Goal: Information Seeking & Learning: Find specific fact

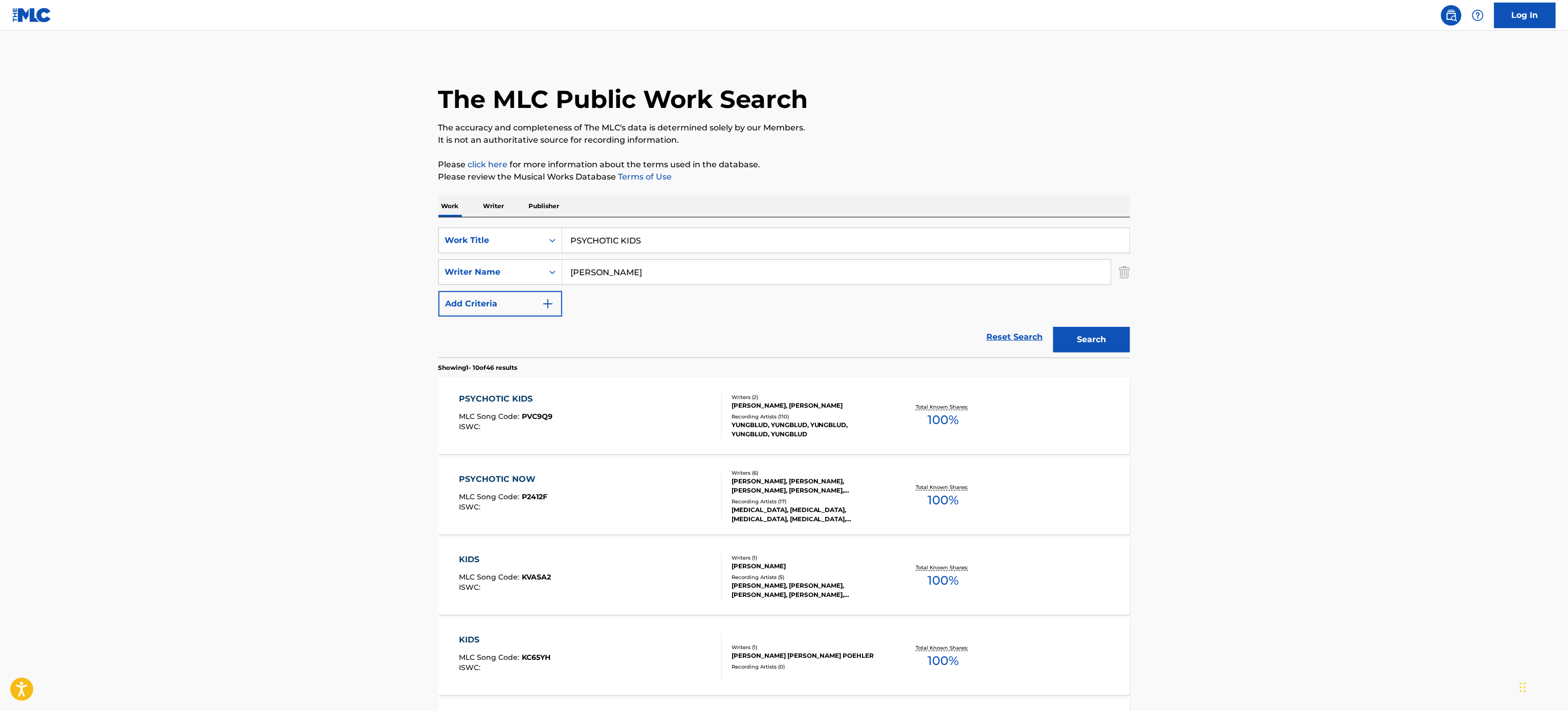
drag, startPoint x: 713, startPoint y: 236, endPoint x: 441, endPoint y: 256, distance: 272.7
click at [441, 256] on div "SearchWithCriteria6a01cc92-e3f6-4c87-b402-59b9e0829ade Work Title PSYCHOTIC KID…" at bounding box center [784, 272] width 691 height 89
paste input "THAT'S THE WAY"
type input "THAT'S THE WAY"
click at [1024, 127] on p "The accuracy and completeness of The MLC's data is determined solely by our Mem…" at bounding box center [784, 128] width 691 height 12
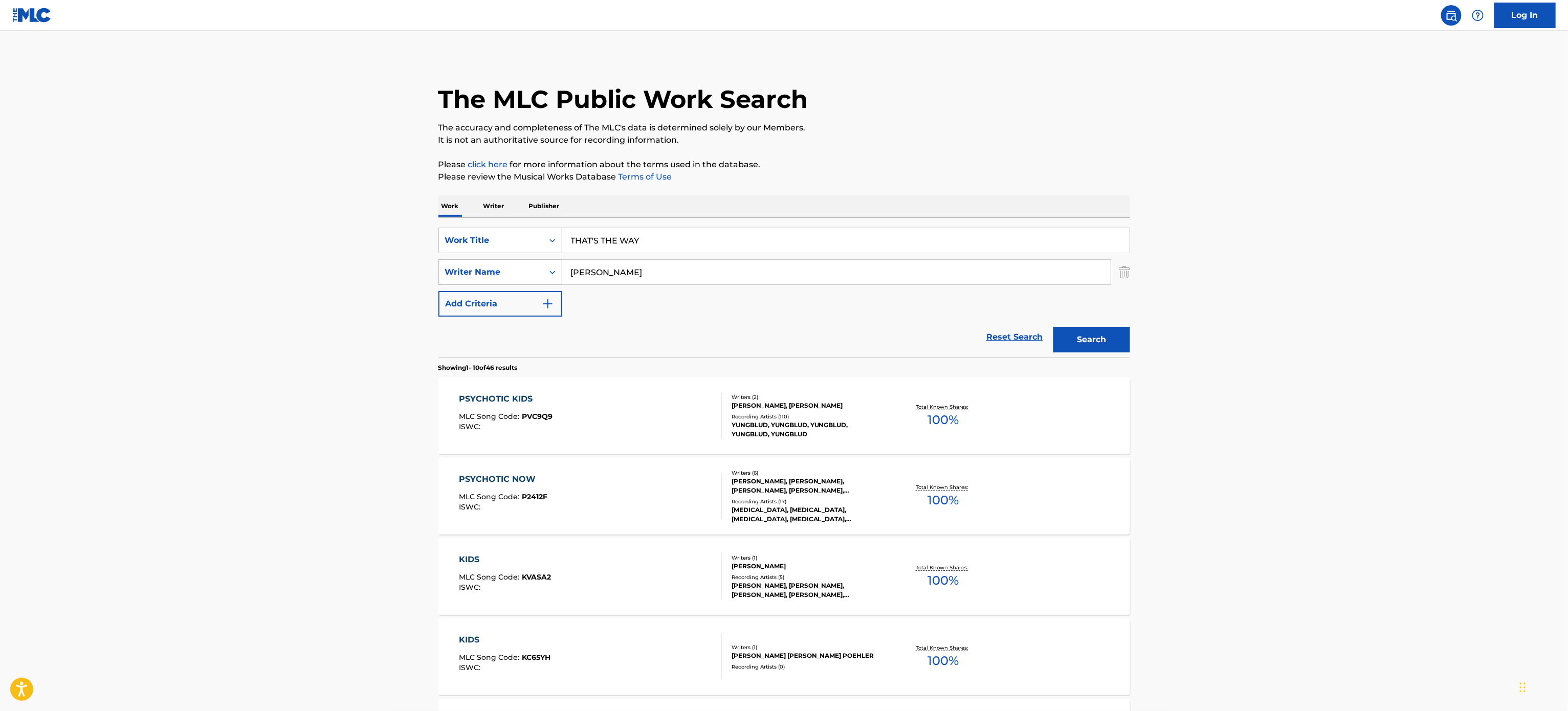
drag, startPoint x: 658, startPoint y: 270, endPoint x: 473, endPoint y: 272, distance: 185.0
click at [473, 272] on div "SearchWithCriteria9a40c417-1f32-4f40-b1db-2eed40f0b970 Writer Name [PERSON_NAME]" at bounding box center [784, 272] width 691 height 26
paste input "MORODER"
type input "MORODER"
click at [915, 165] on p "Please click here for more information about the terms used in the database." at bounding box center [784, 165] width 691 height 12
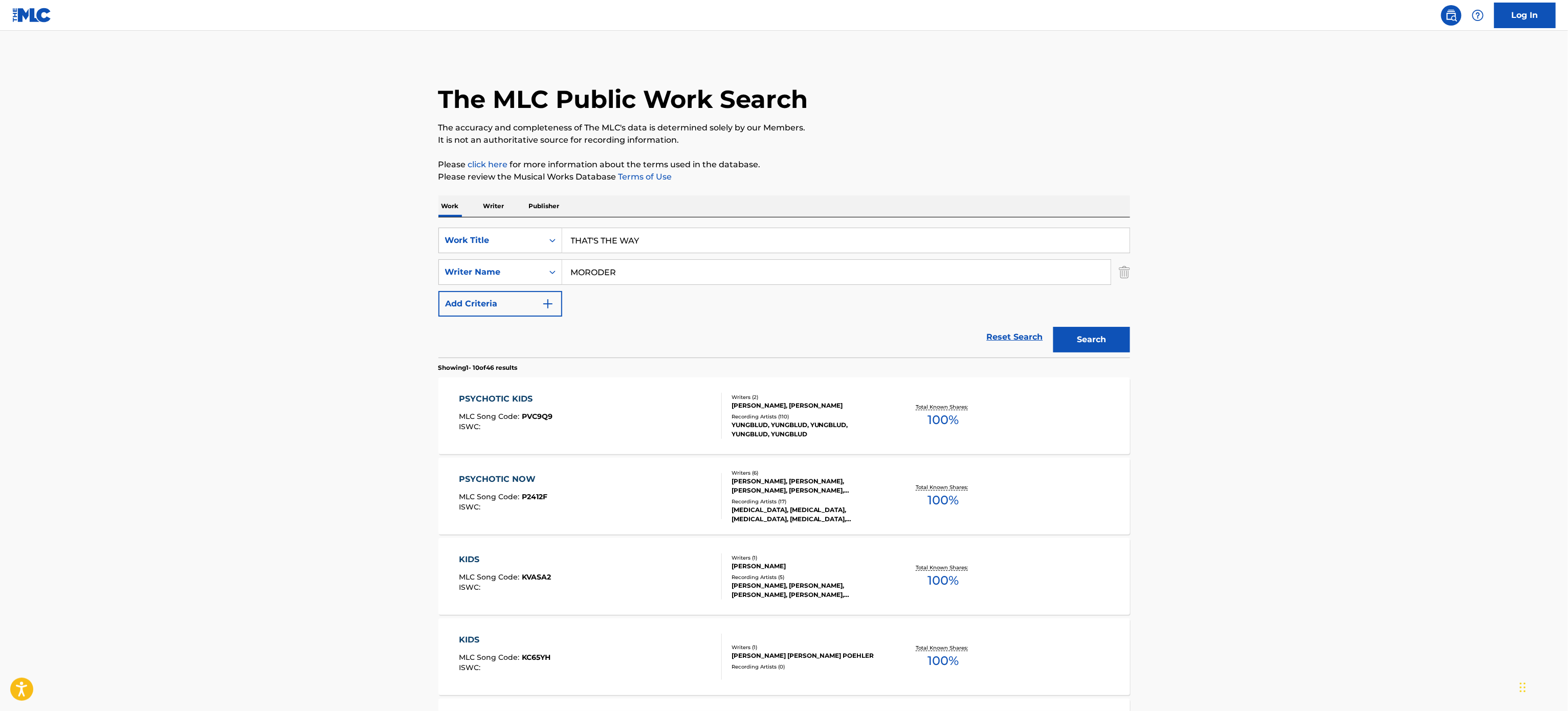
click at [1085, 348] on button "Search" at bounding box center [1092, 340] width 77 height 26
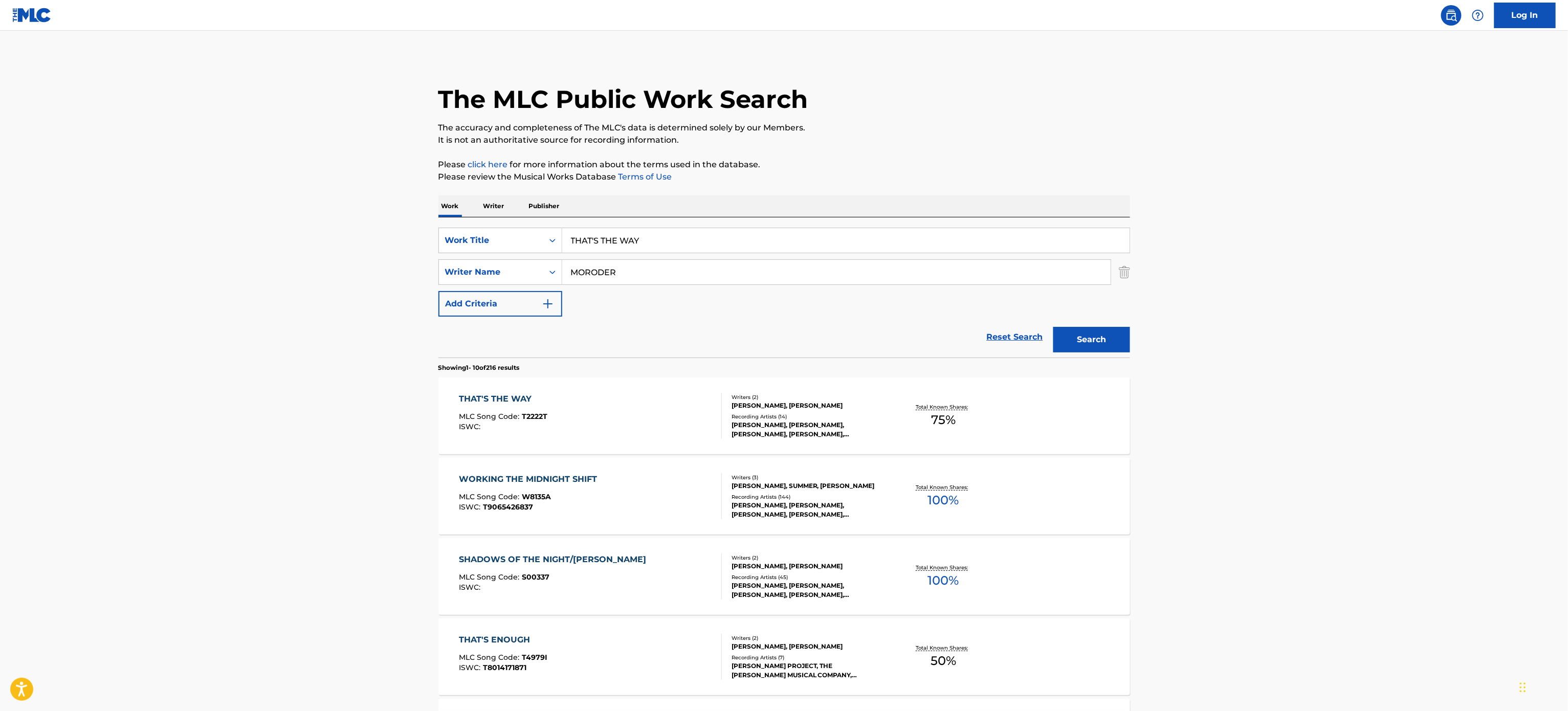
click at [821, 425] on div "[PERSON_NAME], [PERSON_NAME], [PERSON_NAME], [PERSON_NAME], [PERSON_NAME]" at bounding box center [809, 430] width 155 height 18
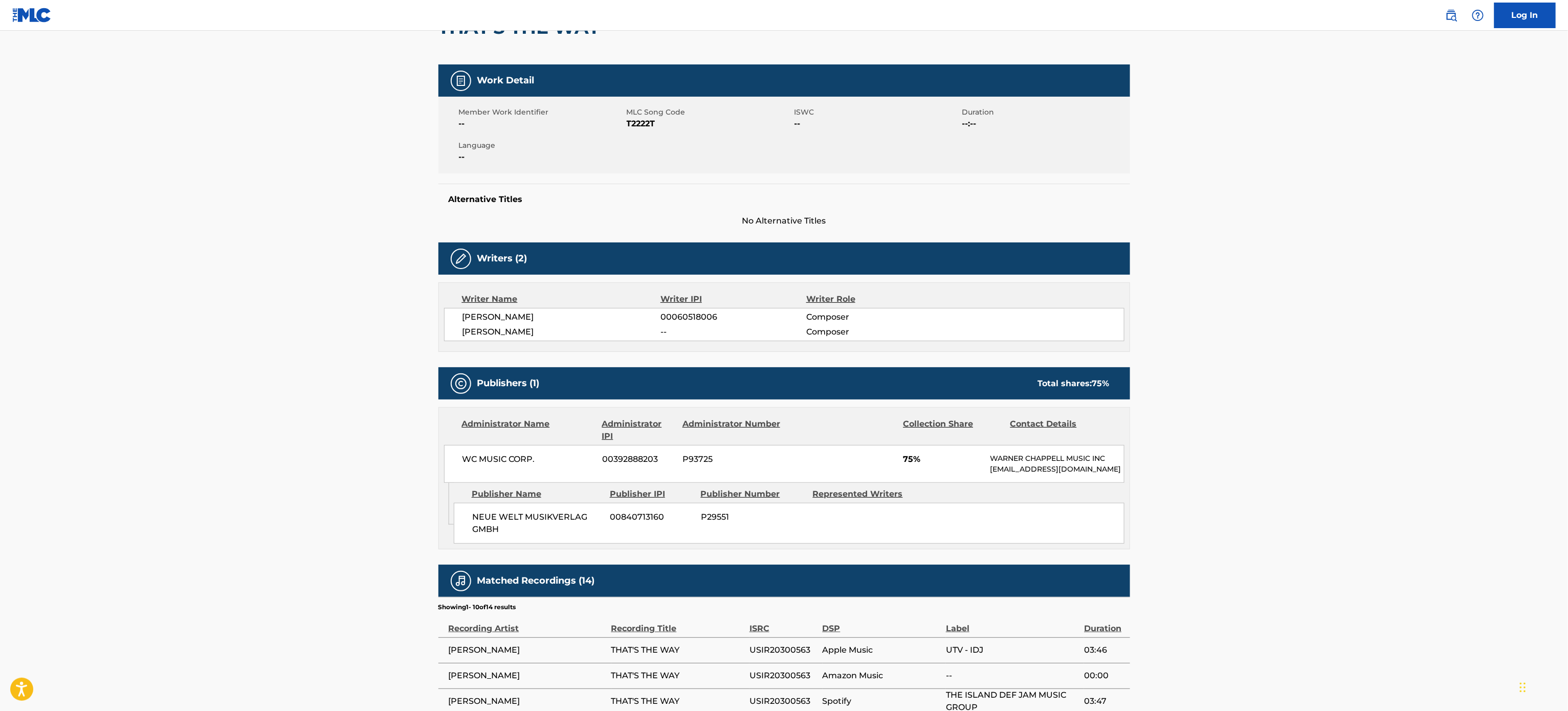
scroll to position [121, 0]
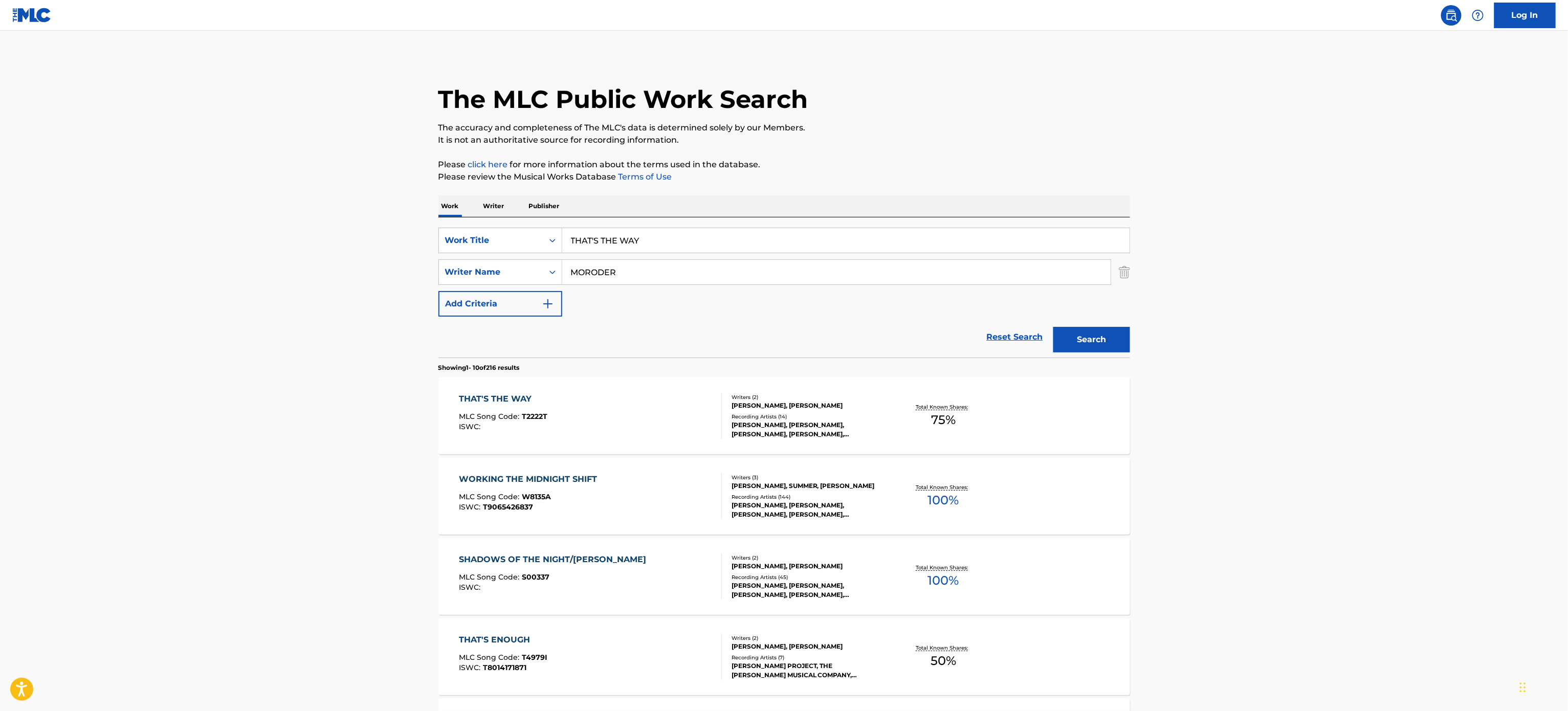
drag, startPoint x: 659, startPoint y: 243, endPoint x: 374, endPoint y: 245, distance: 285.0
click at [374, 245] on main "The MLC Public Work Search The accuracy and completeness of The MLC's data is d…" at bounding box center [784, 632] width 1568 height 1204
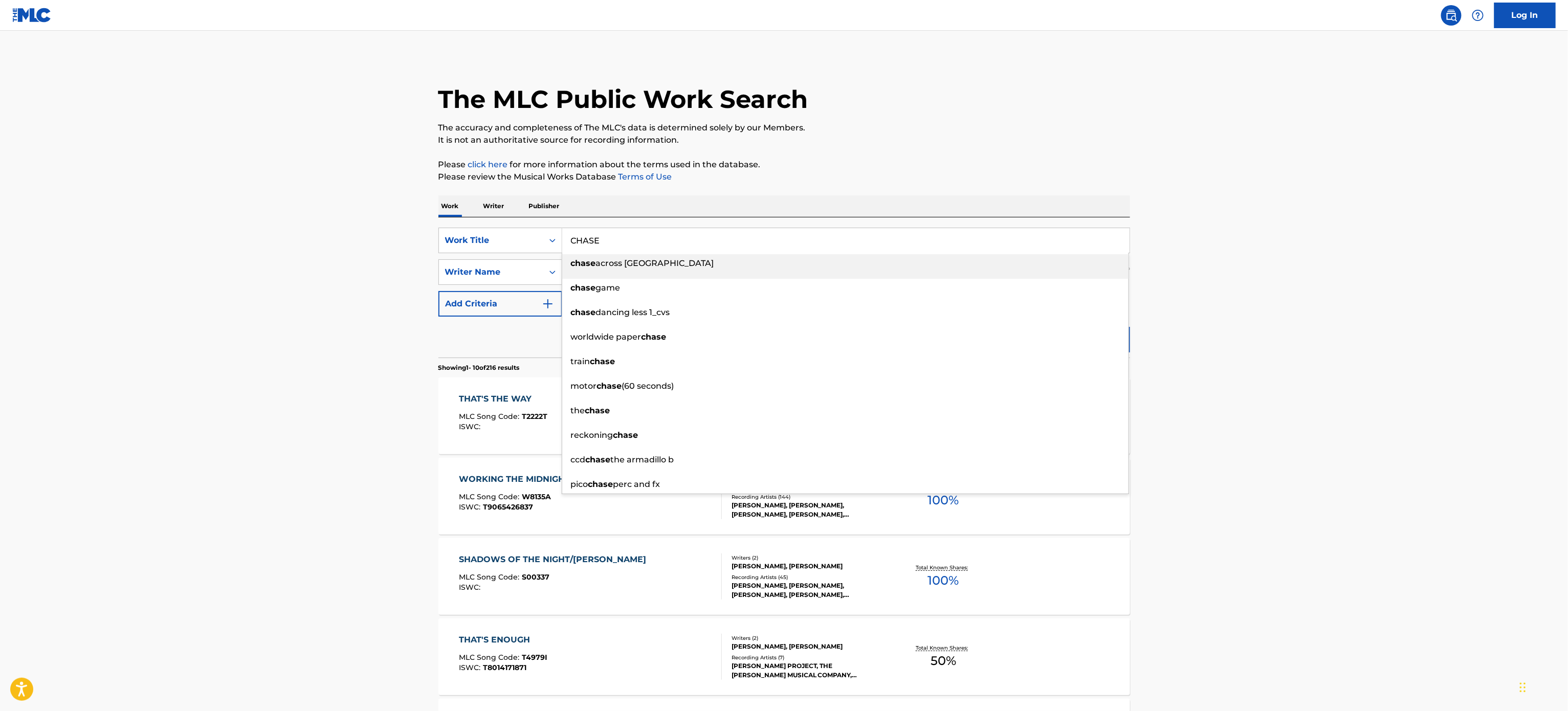
type input "CHASE"
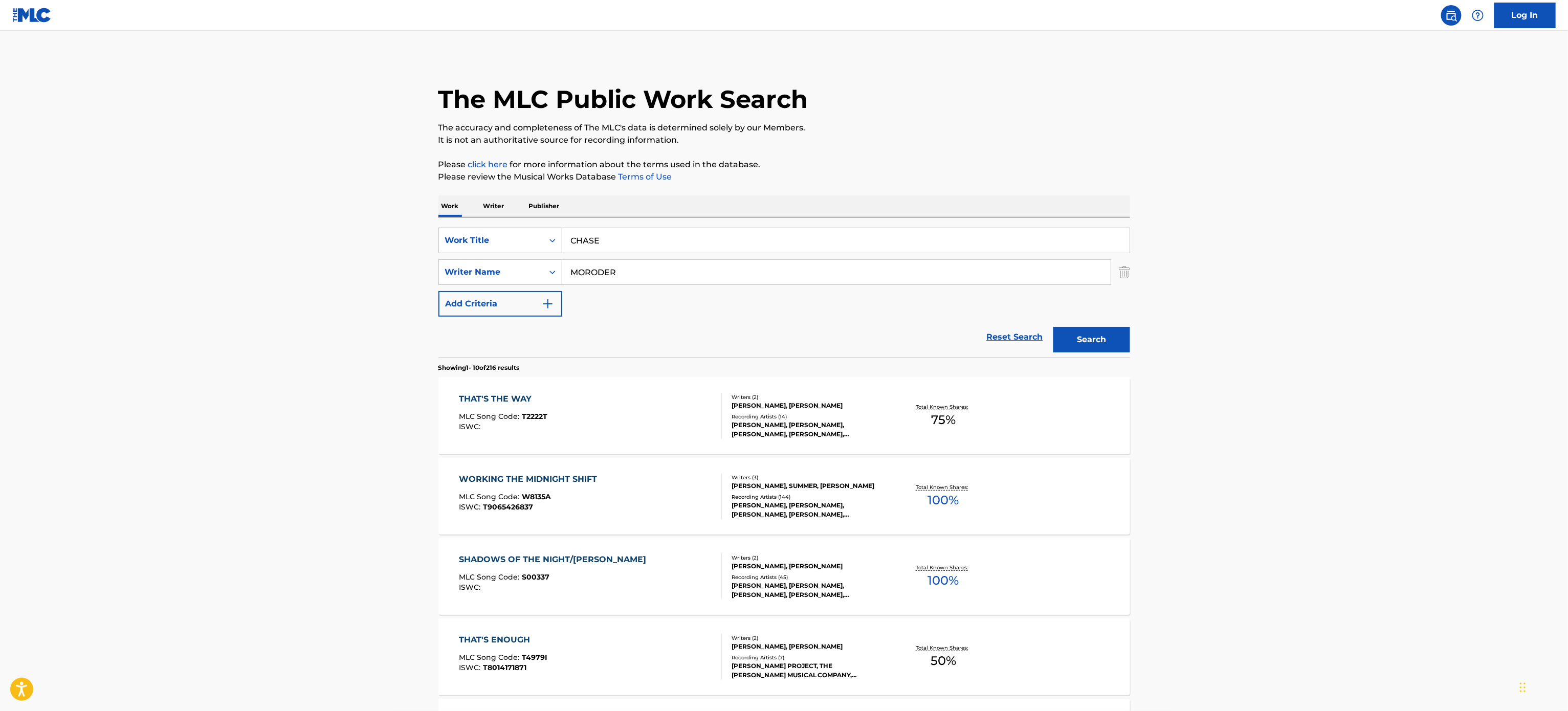
click at [1054, 327] on button "Search" at bounding box center [1092, 340] width 77 height 26
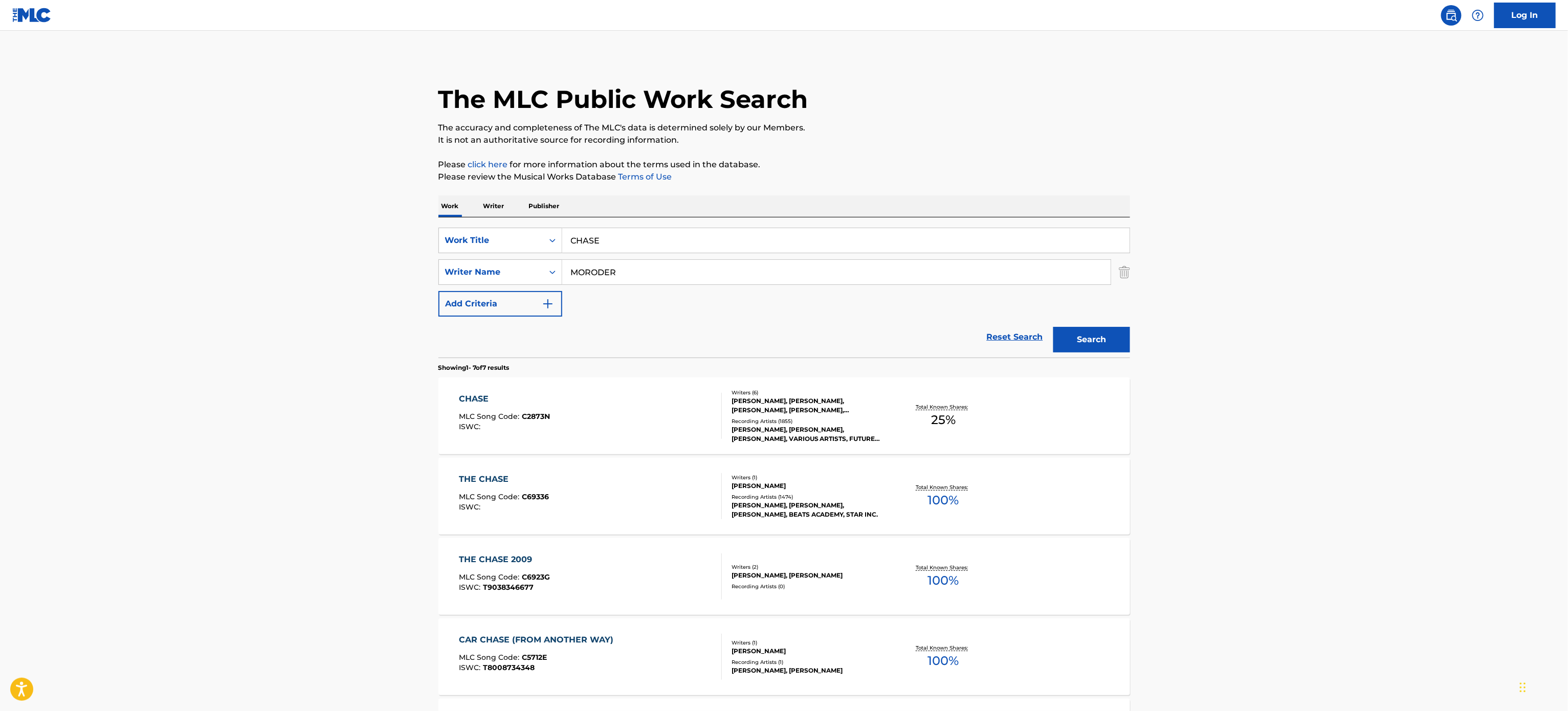
click at [657, 402] on div "CHASE MLC Song Code : C2873N ISWC :" at bounding box center [590, 416] width 263 height 46
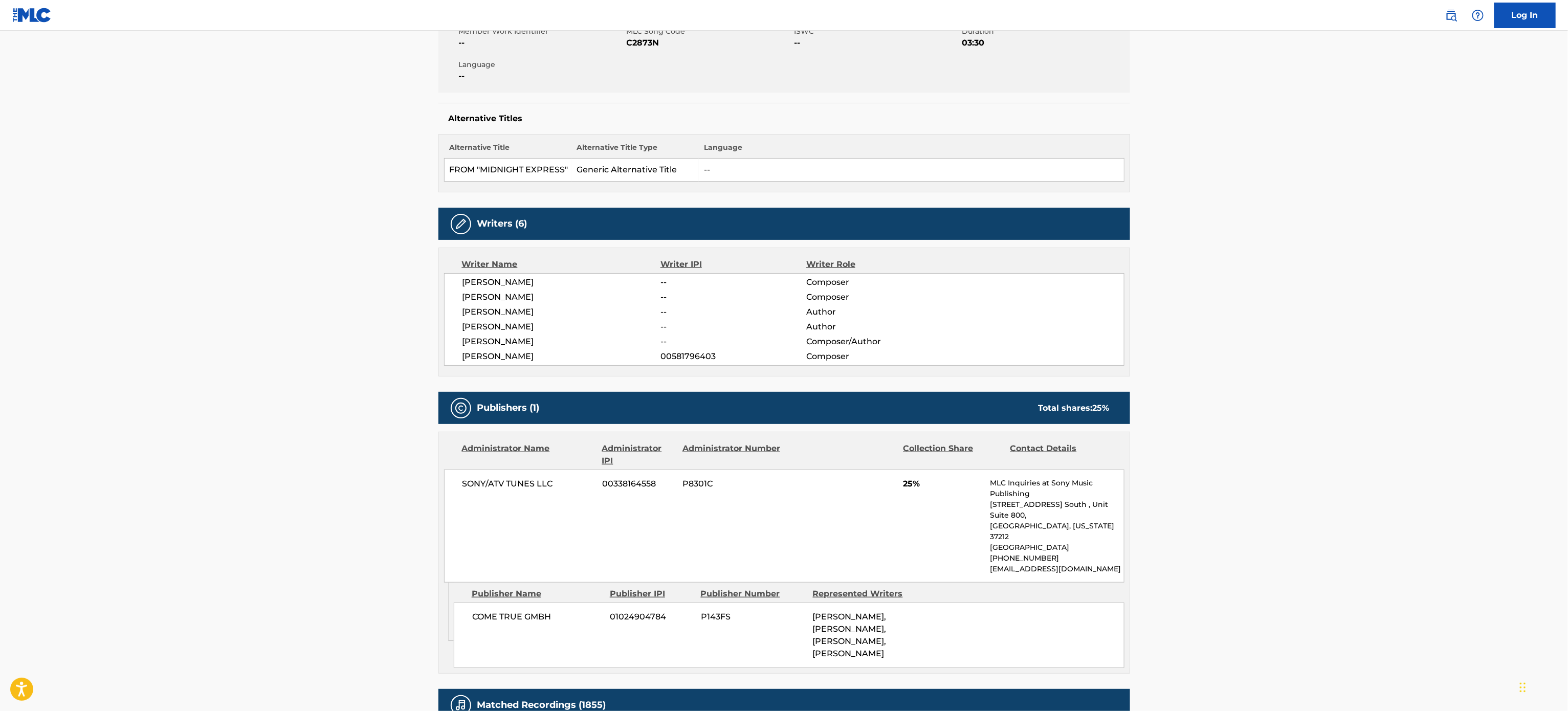
scroll to position [200, 0]
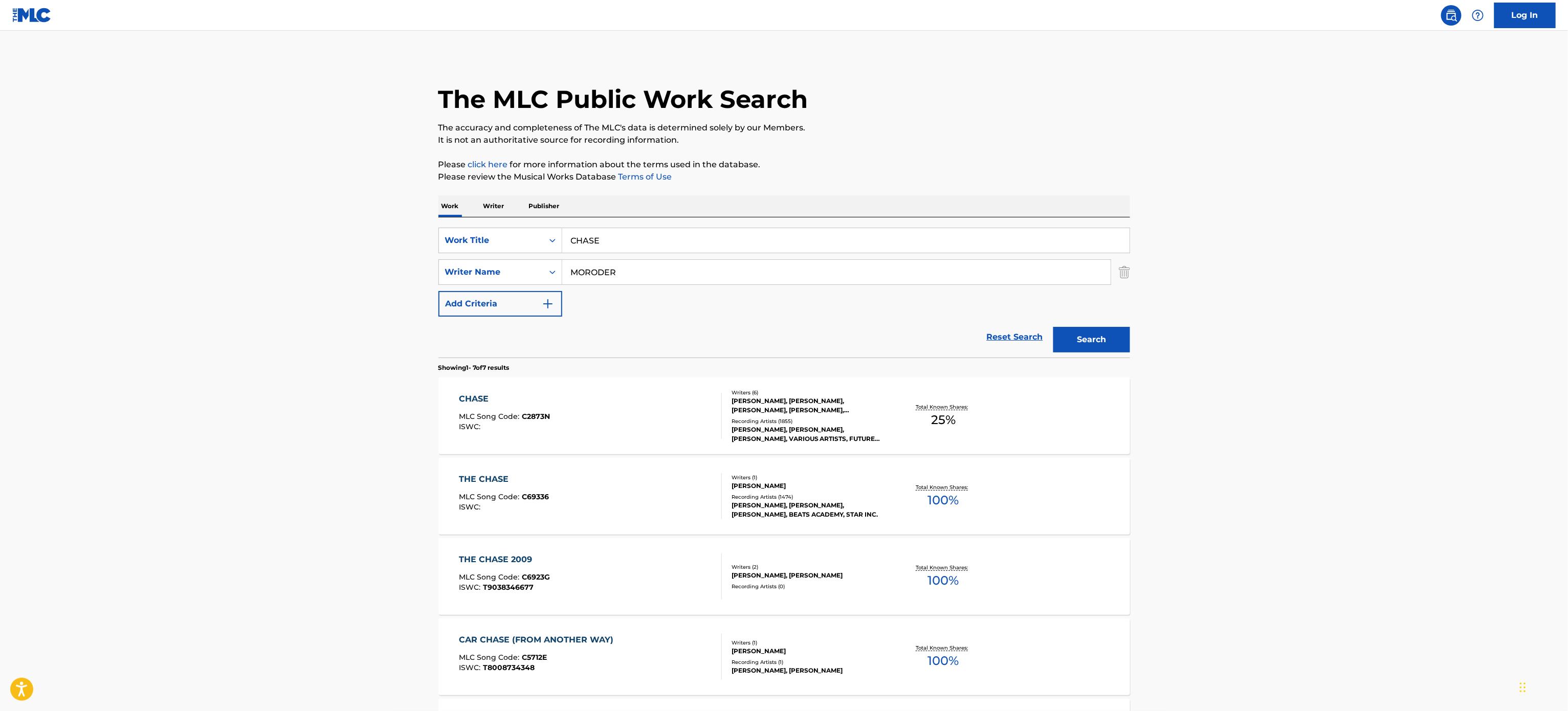
click at [681, 496] on div "THE CHASE MLC Song Code : C69336 ISWC :" at bounding box center [590, 496] width 263 height 46
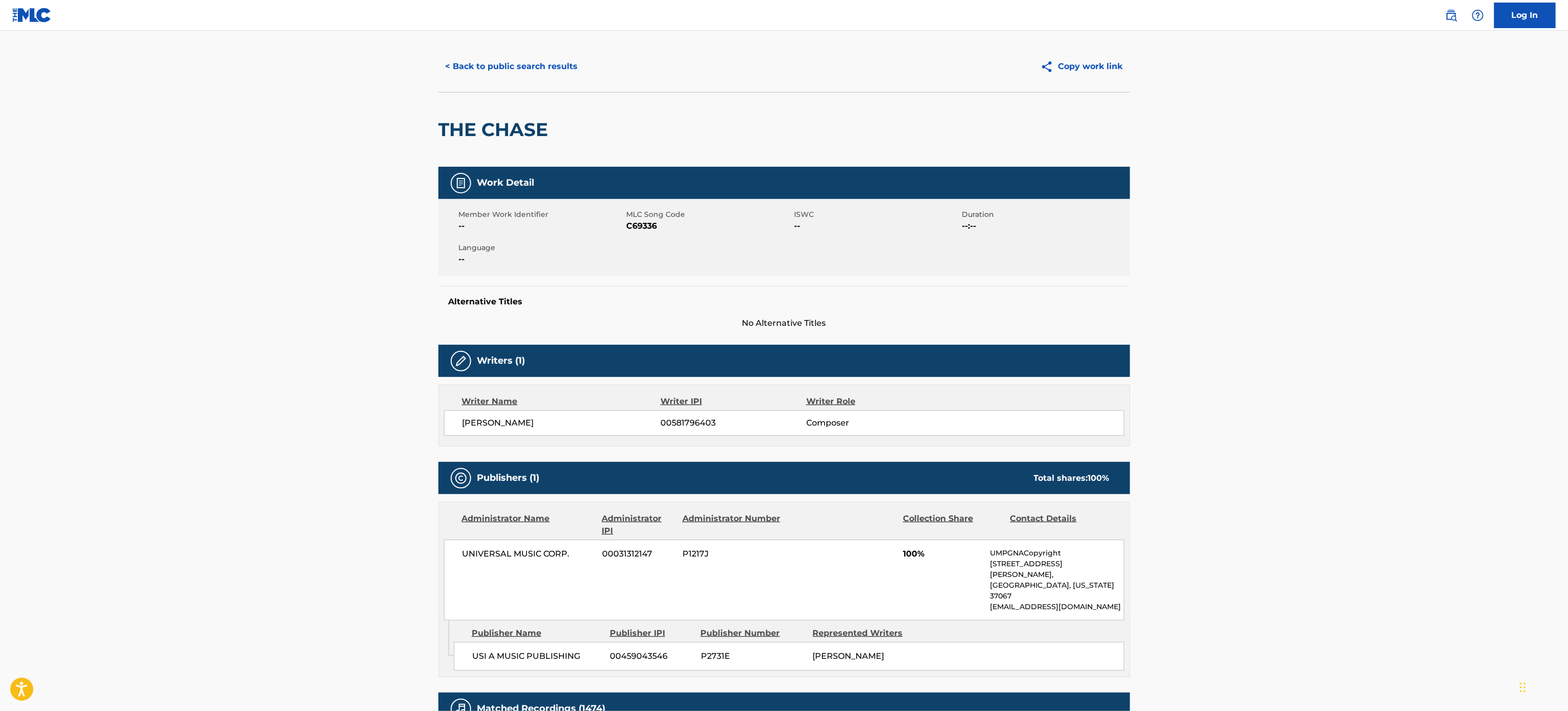
scroll to position [16, 0]
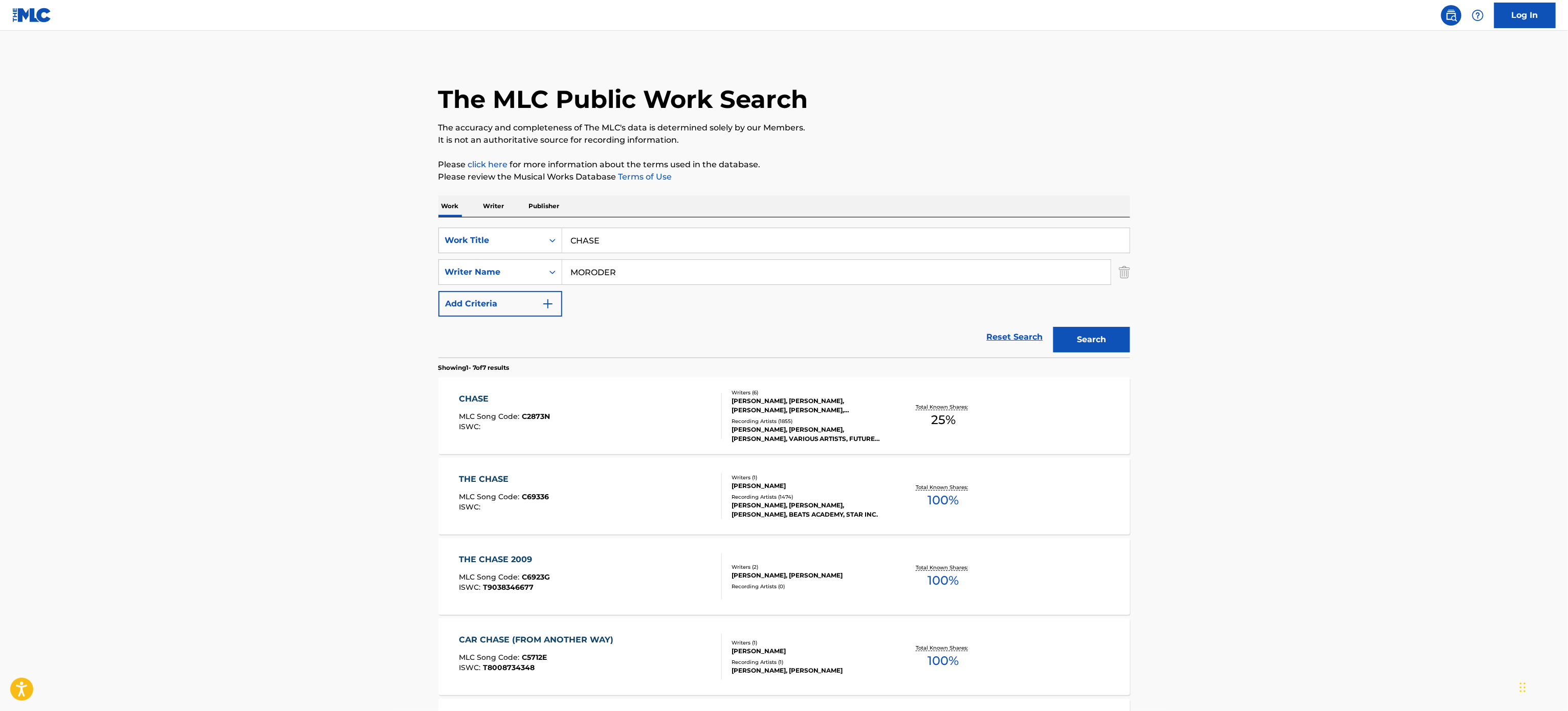
click at [632, 590] on div "THE CHASE 2009 MLC Song Code : C6923G ISWC : T9038346677" at bounding box center [590, 576] width 263 height 46
